Goal: Transaction & Acquisition: Purchase product/service

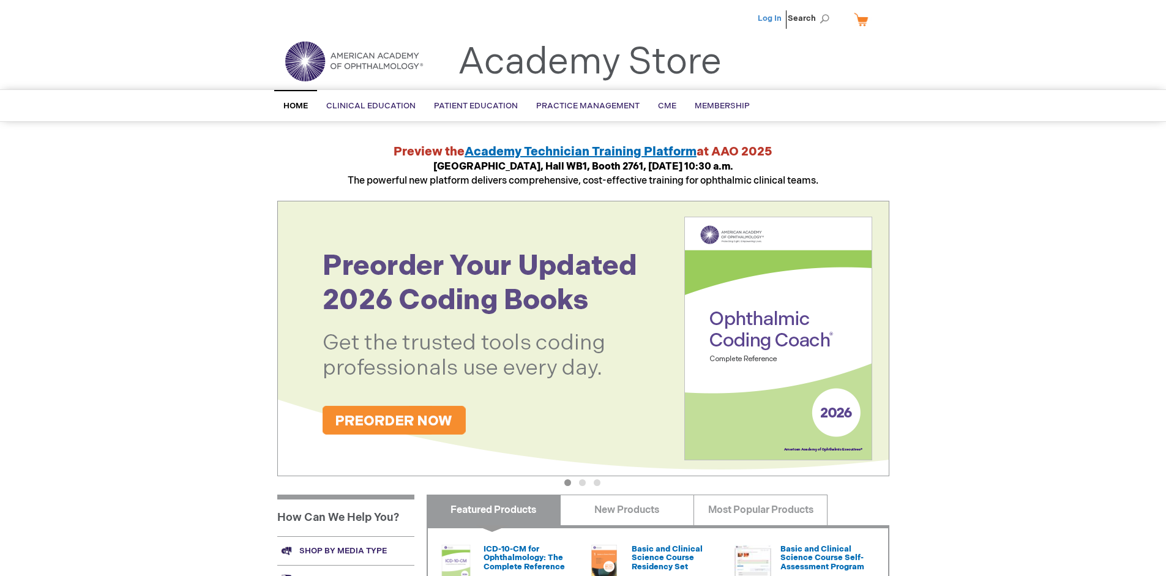
click at [771, 18] on link "Log In" at bounding box center [770, 18] width 24 height 10
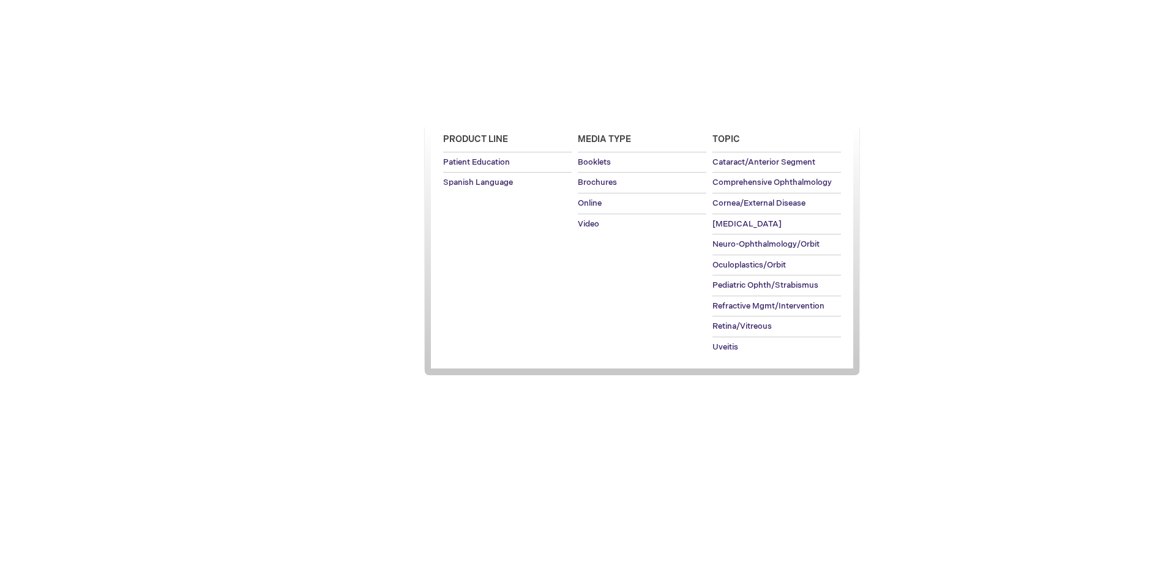
click at [473, 106] on span "Patient Education" at bounding box center [476, 106] width 84 height 10
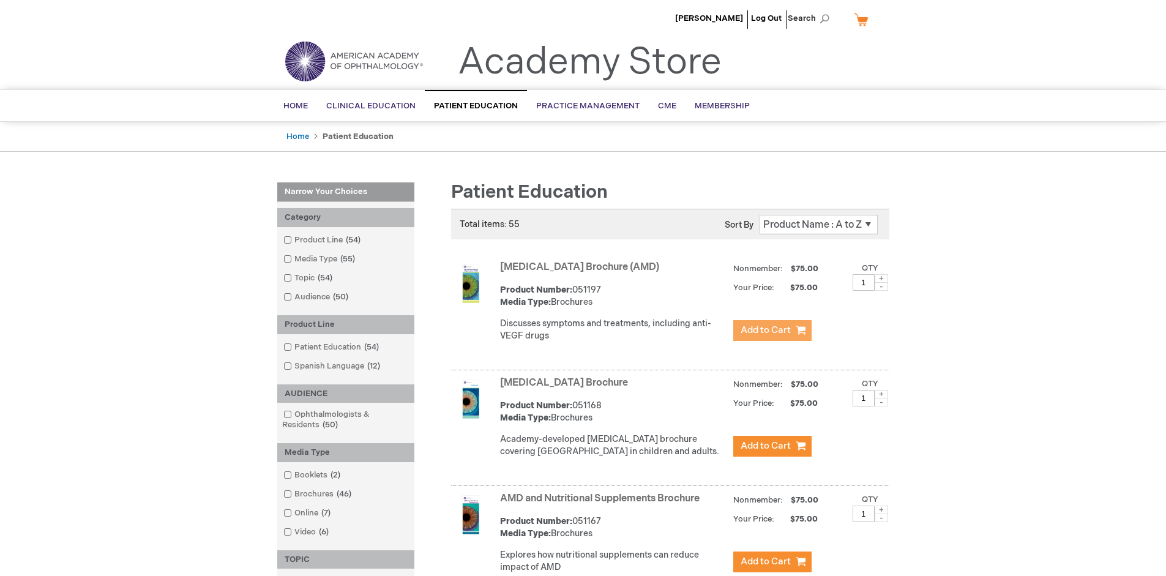
click at [772, 331] on span "Add to Cart" at bounding box center [766, 331] width 50 height 12
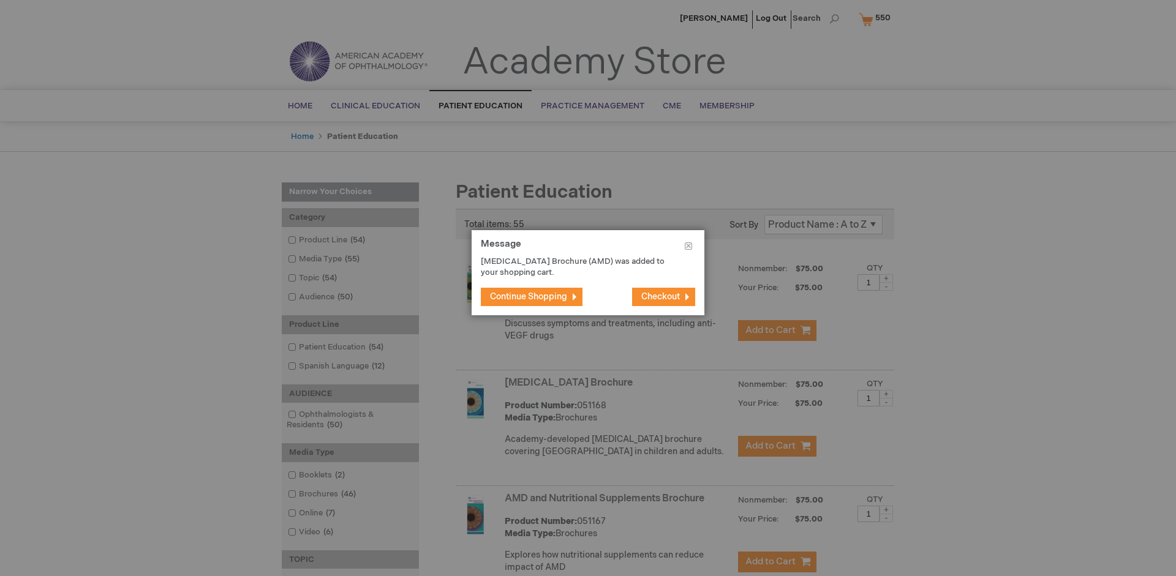
click at [528, 296] on span "Continue Shopping" at bounding box center [528, 296] width 77 height 10
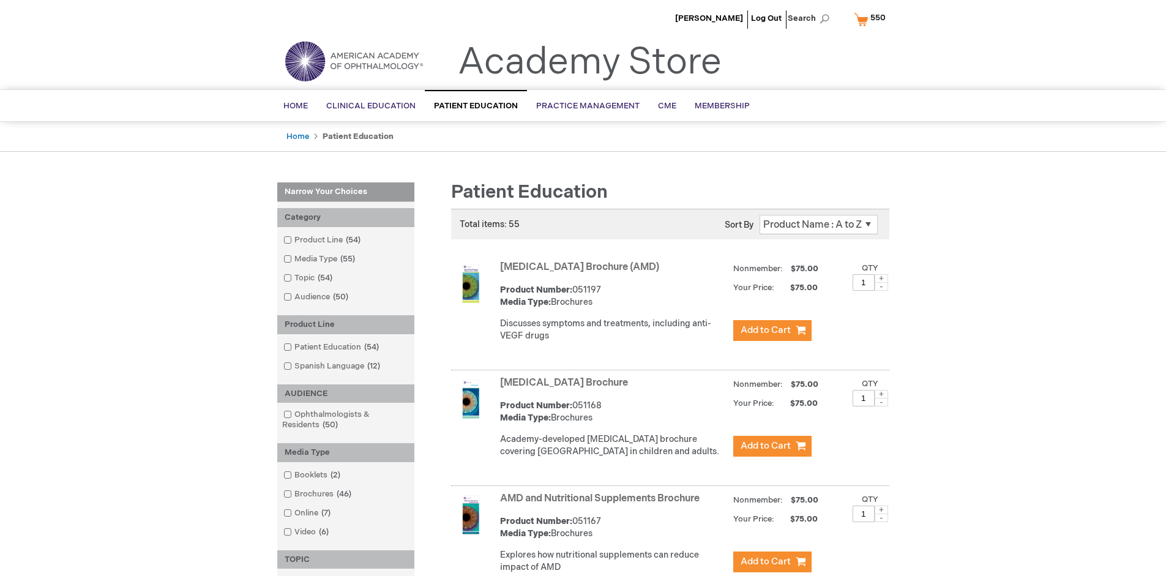
click at [602, 505] on link "AMD and Nutritional Supplements Brochure" at bounding box center [600, 499] width 200 height 12
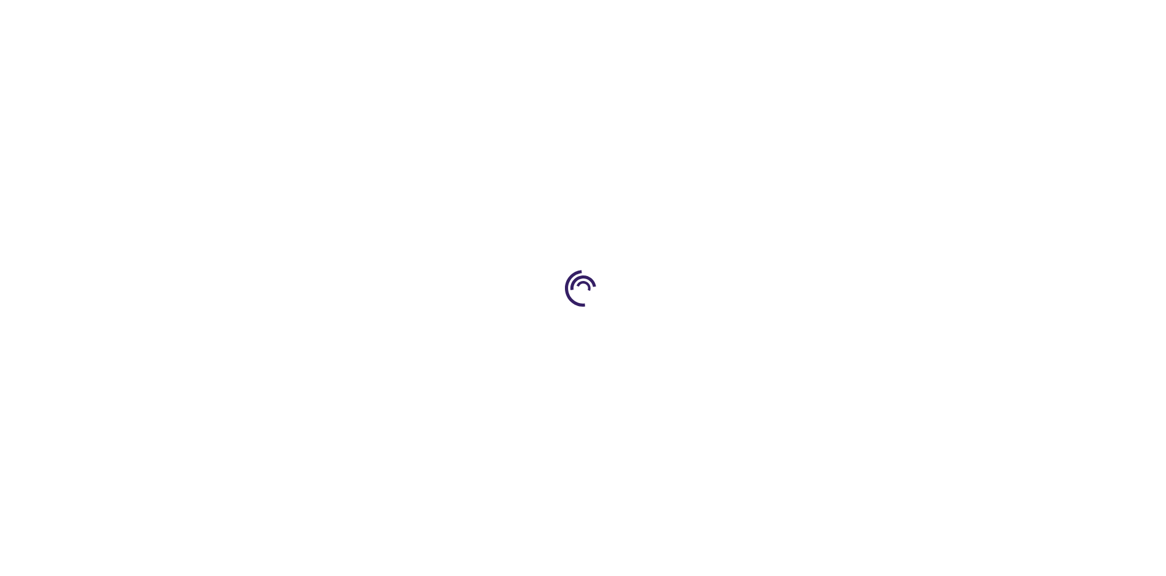
type input "1"
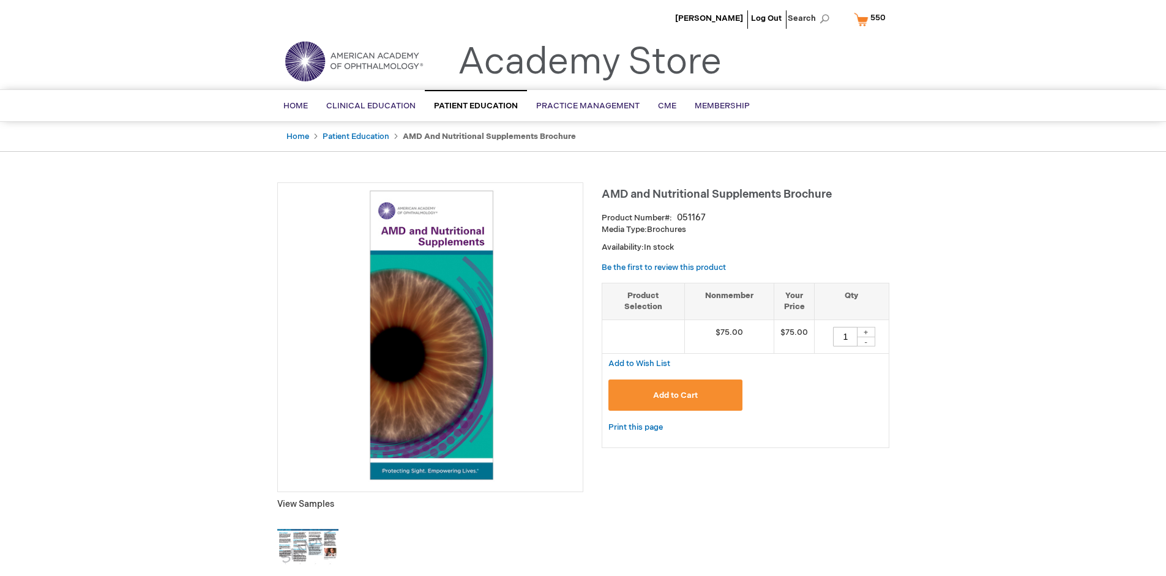
click at [675, 395] on span "Add to Cart" at bounding box center [675, 396] width 45 height 10
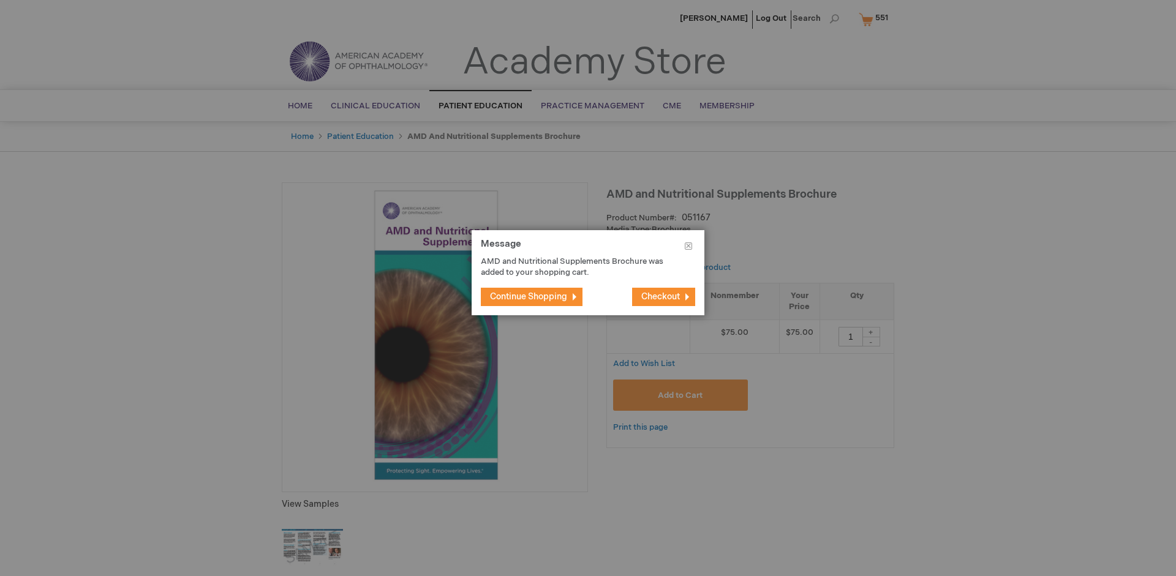
click at [528, 296] on span "Continue Shopping" at bounding box center [528, 296] width 77 height 10
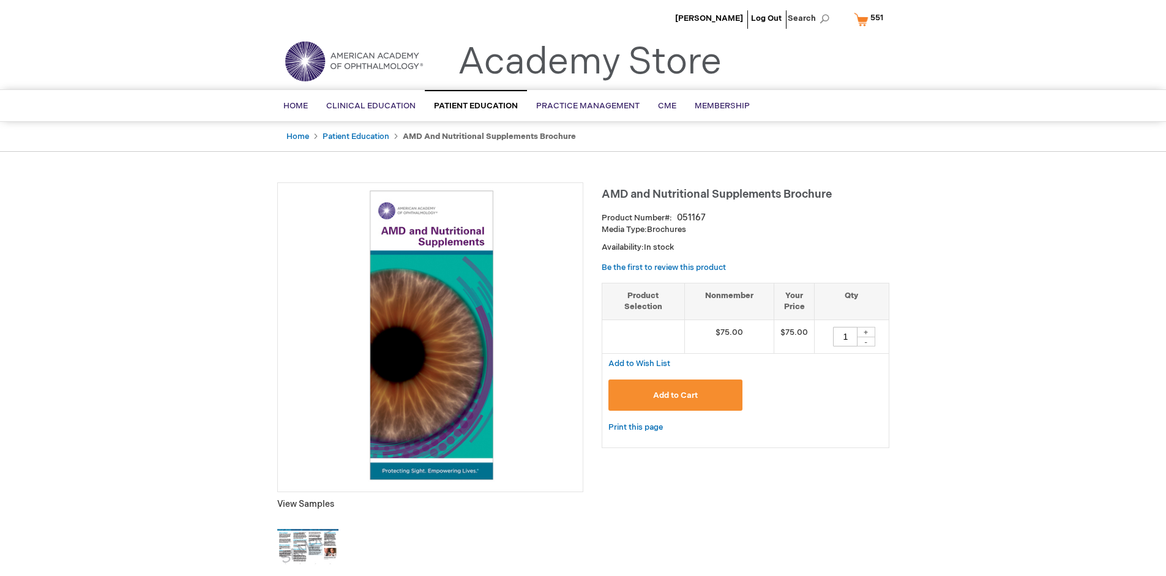
click at [871, 19] on span "551" at bounding box center [877, 18] width 13 height 10
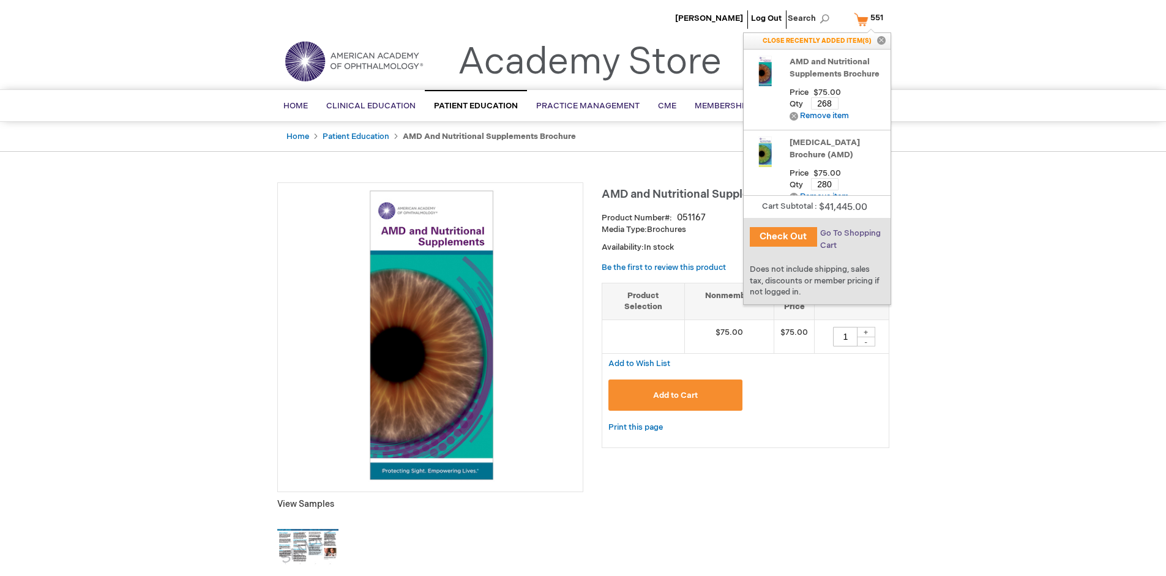
click at [850, 233] on span "Go To Shopping Cart" at bounding box center [850, 239] width 61 height 22
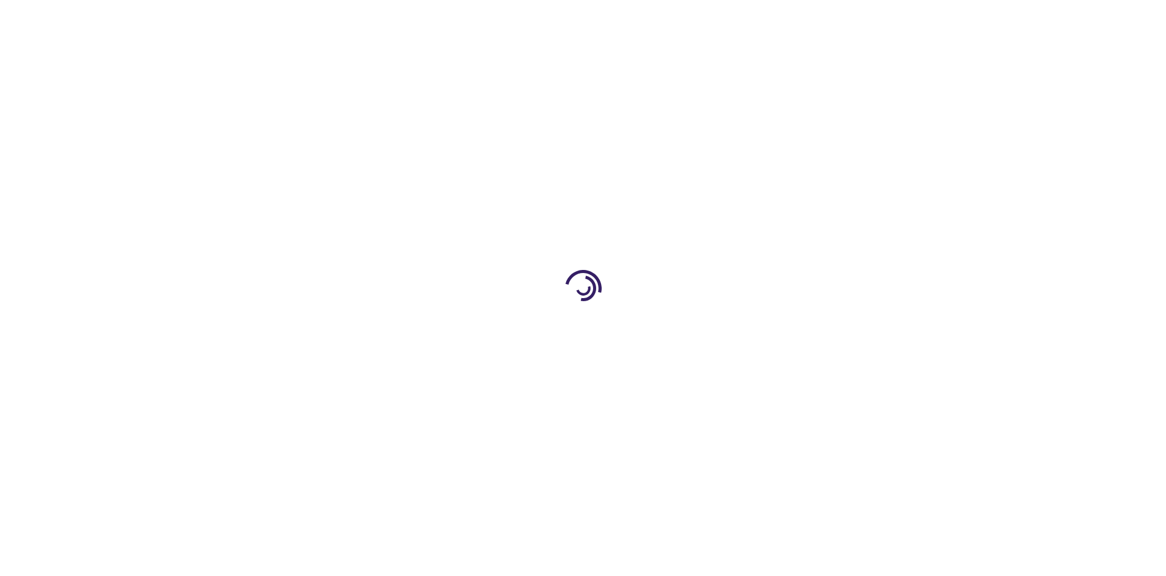
select select "US"
select select "41"
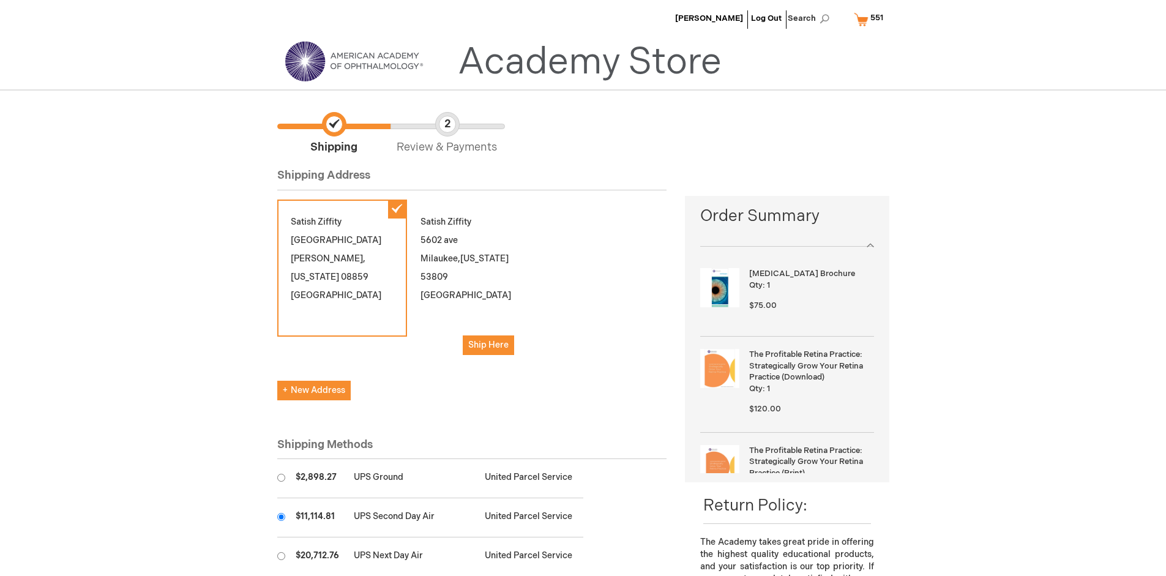
click at [281, 517] on input "radio" at bounding box center [281, 517] width 8 height 8
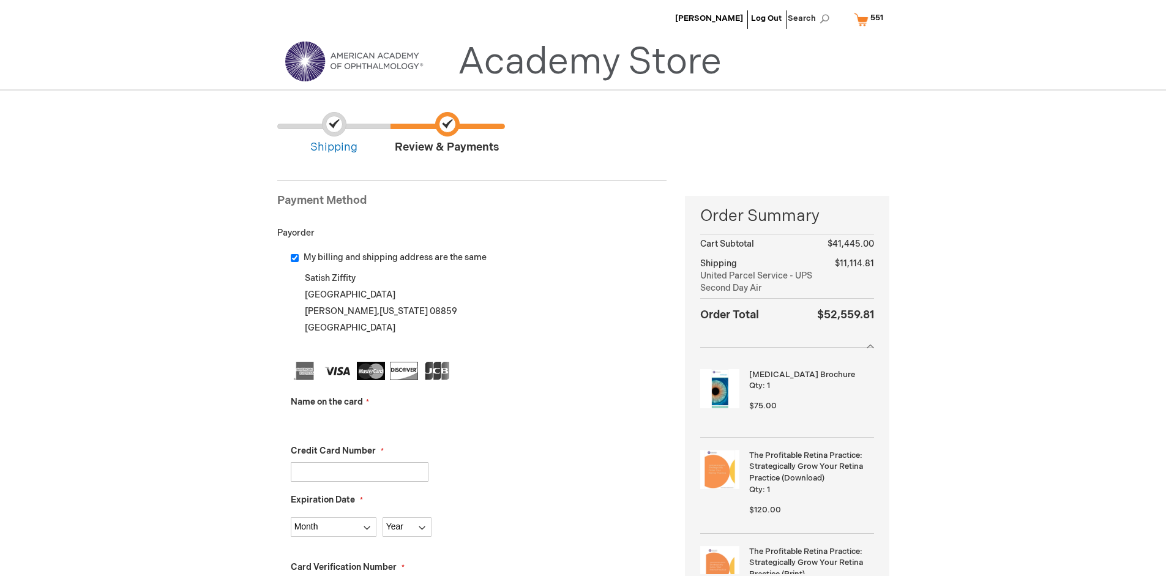
click at [359, 422] on input "Name on the card" at bounding box center [360, 423] width 138 height 20
